Goal: Leave review/rating: Share an evaluation or opinion about a product, service, or content

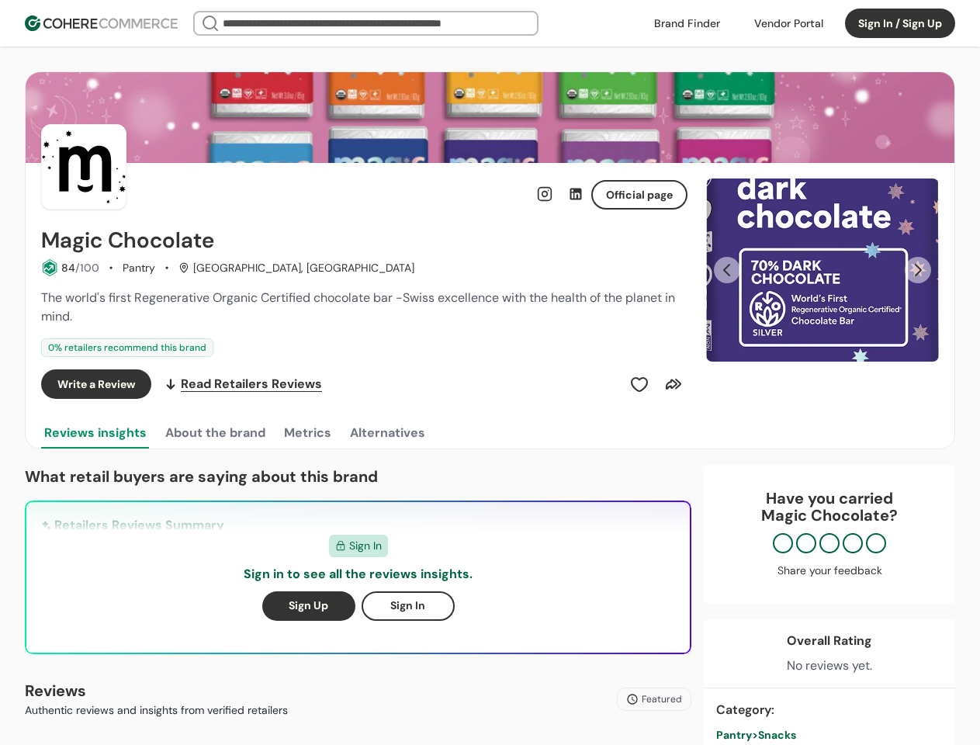
click at [490, 372] on div "Write a Review Read Retailers Reviews" at bounding box center [364, 383] width 646 height 29
click at [788, 23] on div at bounding box center [789, 23] width 88 height 23
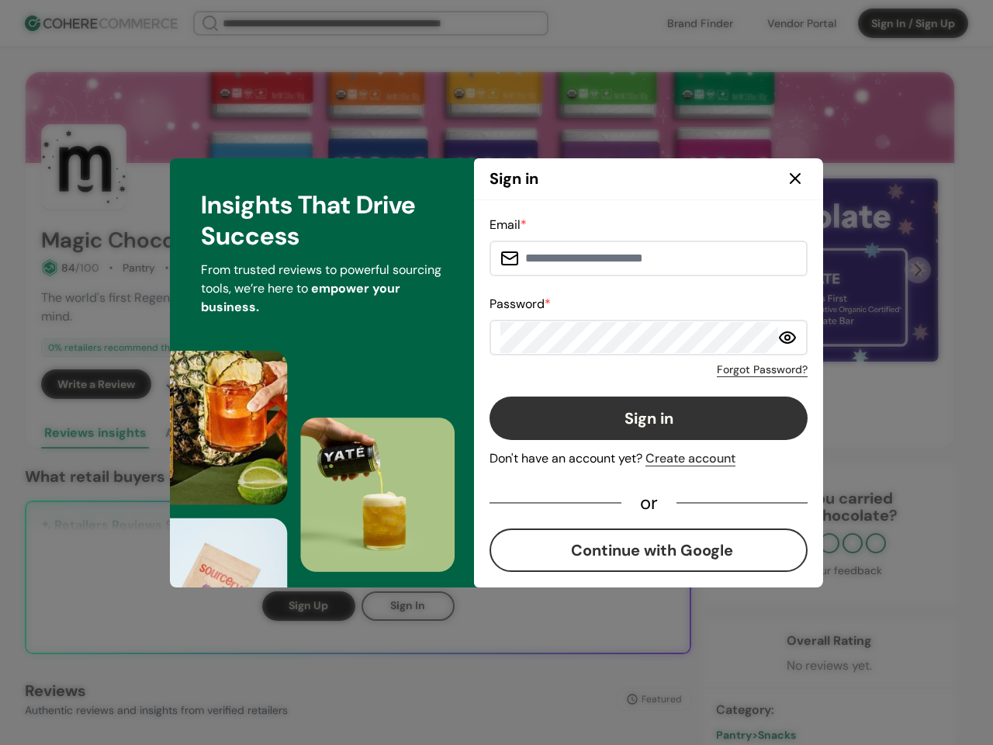
click at [639, 384] on div "Email * Password * Forgot Password? Sign in Don't have an account yet? Create a…" at bounding box center [649, 394] width 318 height 356
click at [673, 384] on div "Email * Password * Forgot Password? Sign in Don't have an account yet? Create a…" at bounding box center [649, 394] width 318 height 356
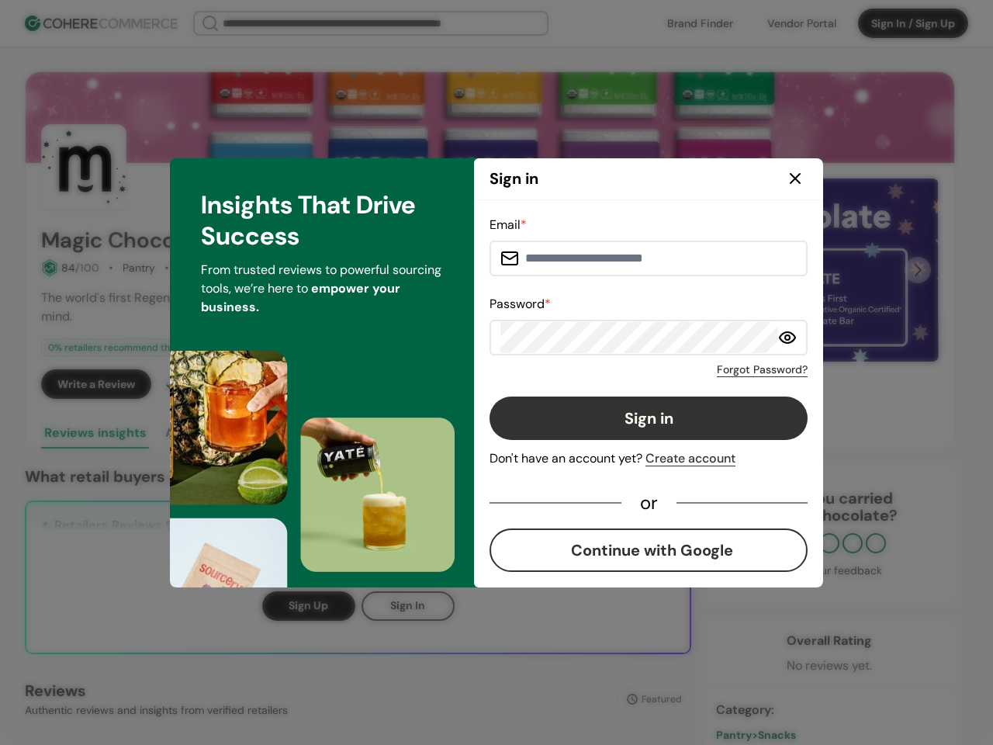
click at [214, 433] on div "Insights That Drive Success From trusted reviews to powerful sourcing tools, we…" at bounding box center [322, 372] width 304 height 429
click at [306, 433] on div "Insights That Drive Success From trusted reviews to powerful sourcing tools, we…" at bounding box center [322, 372] width 304 height 429
click at [386, 433] on div "Insights That Drive Success From trusted reviews to powerful sourcing tools, we…" at bounding box center [322, 372] width 304 height 429
